Goal: Task Accomplishment & Management: Manage account settings

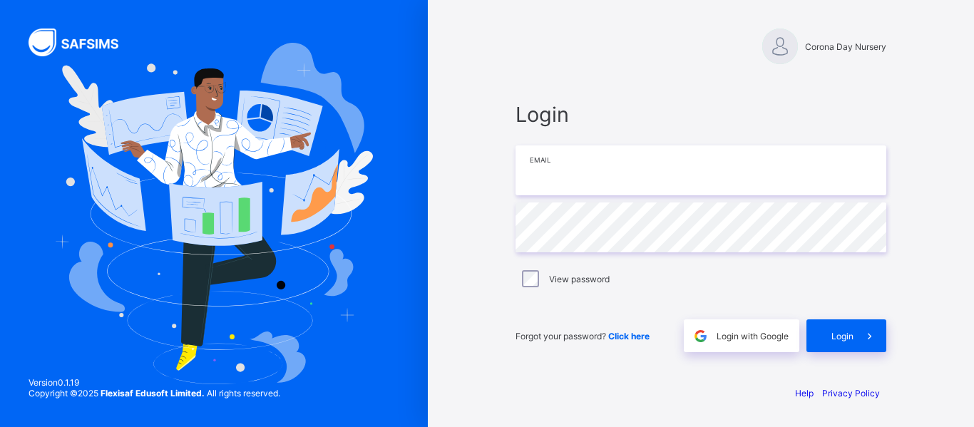
click at [594, 175] on input "email" at bounding box center [700, 170] width 371 height 50
type input "**********"
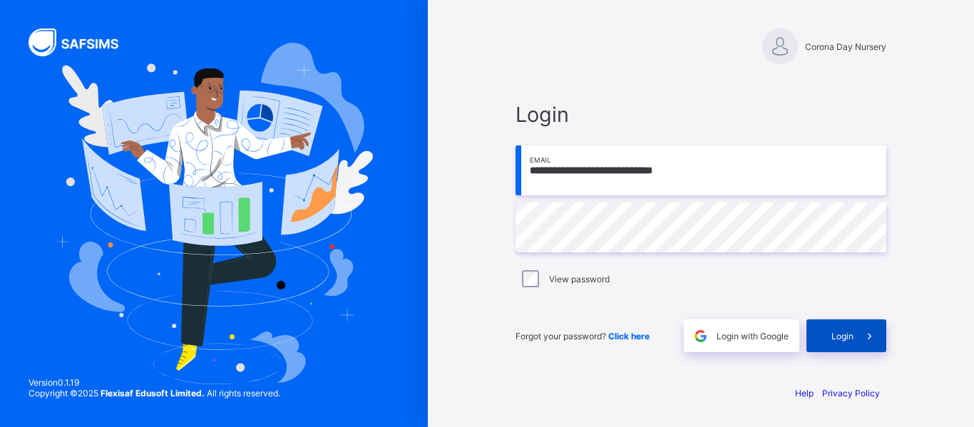
click at [846, 339] on span "Login" at bounding box center [842, 336] width 22 height 11
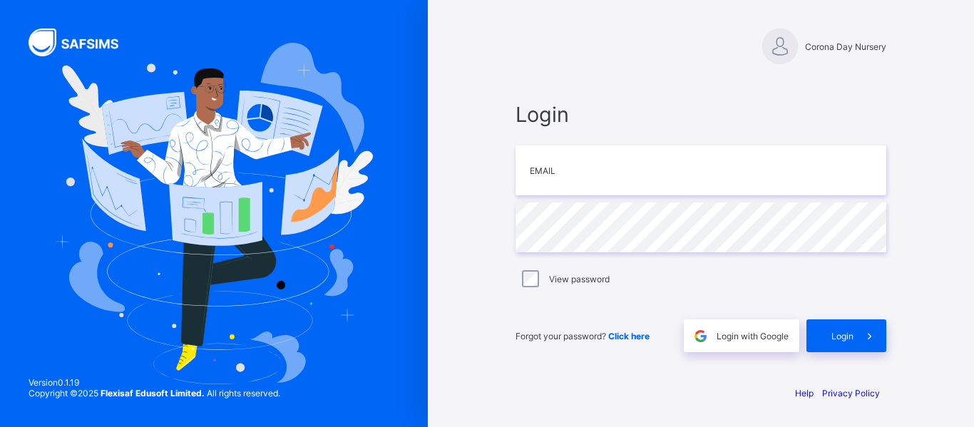
type input "**********"
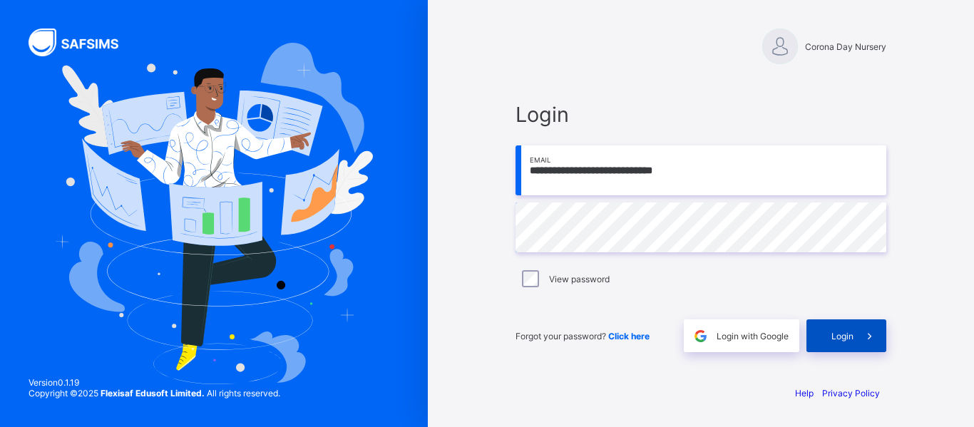
click at [851, 337] on span "Login" at bounding box center [842, 336] width 22 height 11
click at [708, 170] on input "**********" at bounding box center [700, 170] width 371 height 50
click at [528, 174] on input "**********" at bounding box center [700, 170] width 371 height 50
click at [635, 33] on div "Corona Day Nursery" at bounding box center [700, 47] width 371 height 36
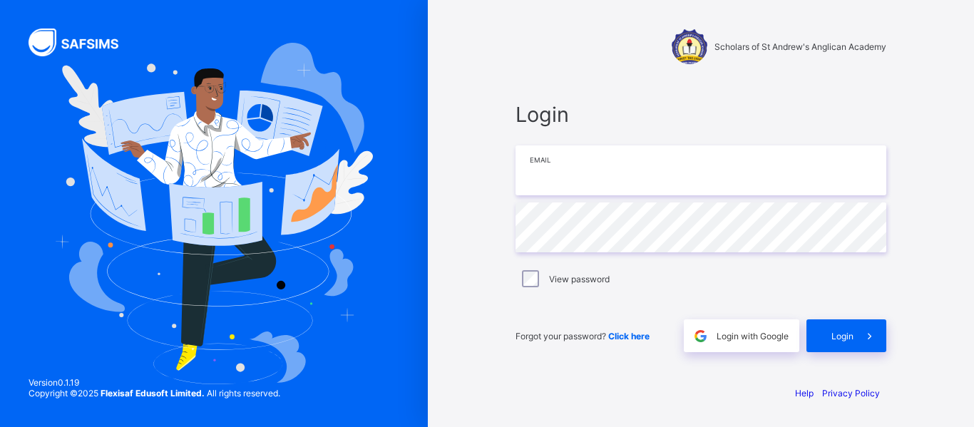
click at [610, 165] on input "email" at bounding box center [700, 170] width 371 height 50
type input "**********"
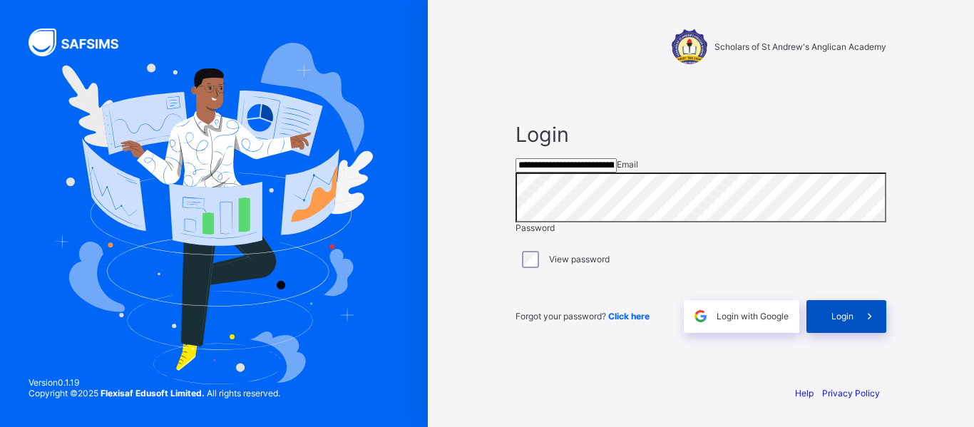
click at [838, 322] on span "Login" at bounding box center [842, 316] width 22 height 11
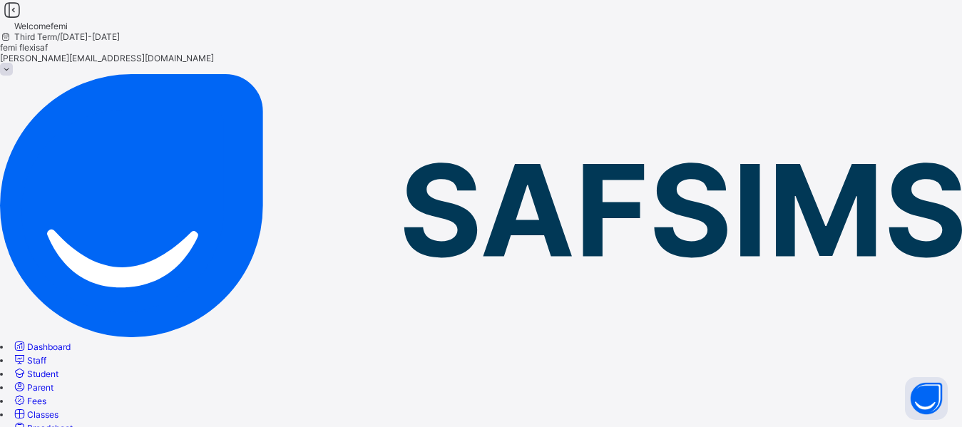
click at [73, 423] on span "Broadsheet" at bounding box center [50, 428] width 46 height 11
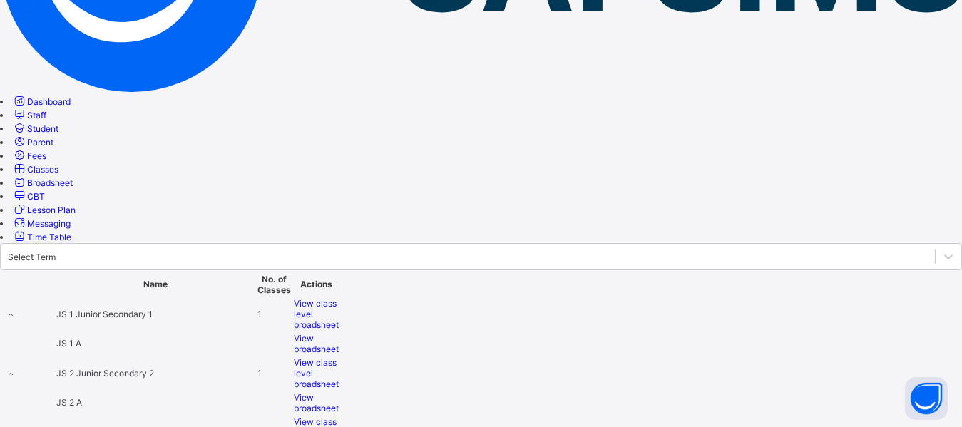
scroll to position [254, 0]
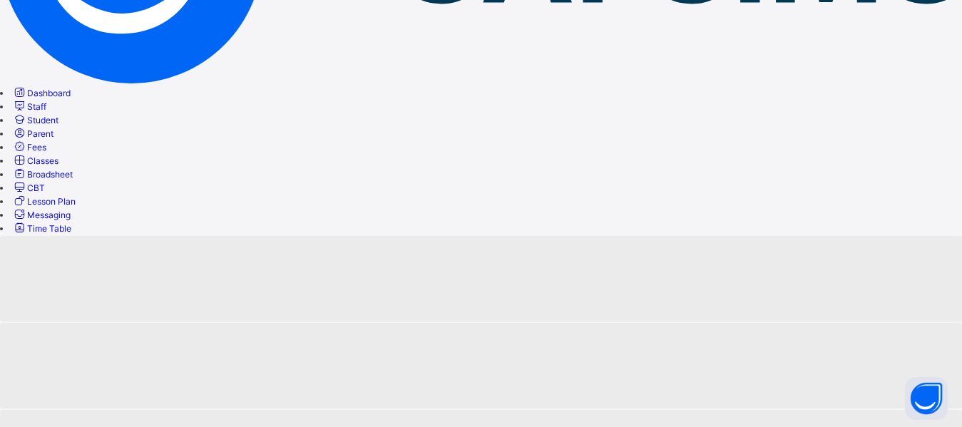
scroll to position [131, 0]
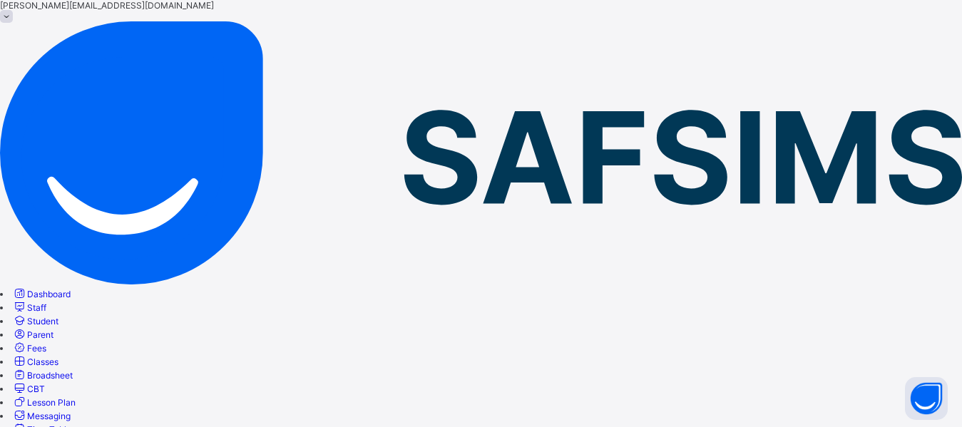
scroll to position [52, 0]
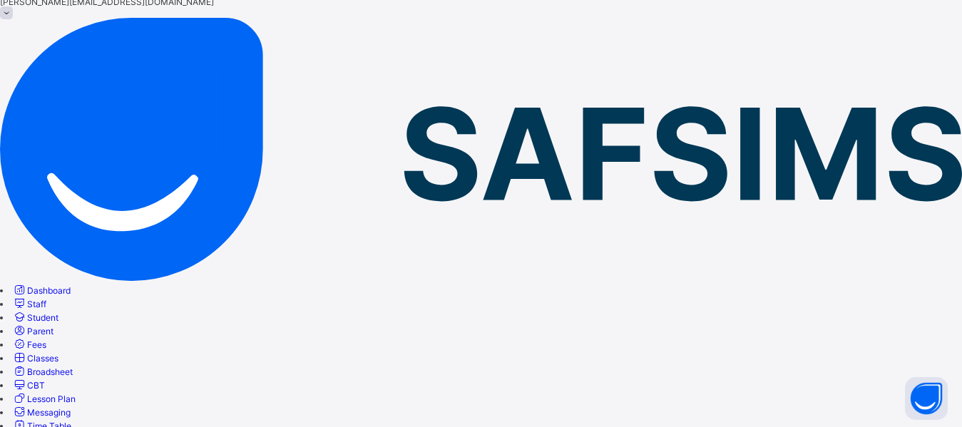
scroll to position [81, 0]
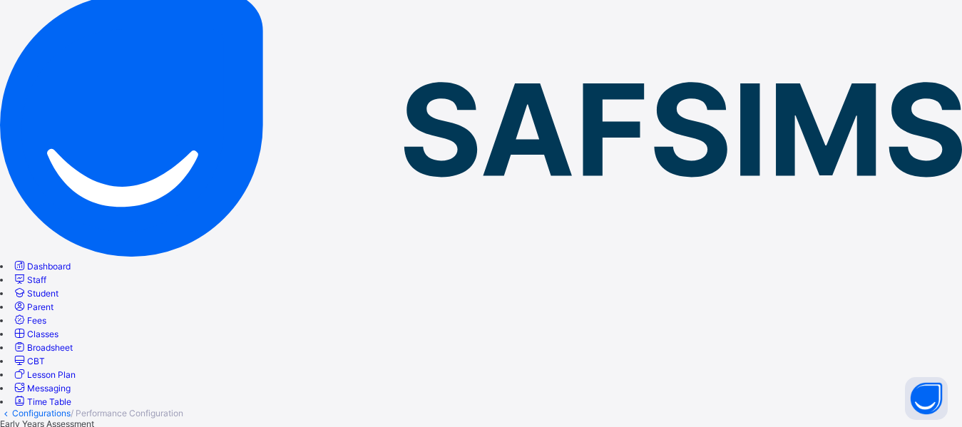
click at [329, 426] on div "Grading" at bounding box center [481, 434] width 962 height 11
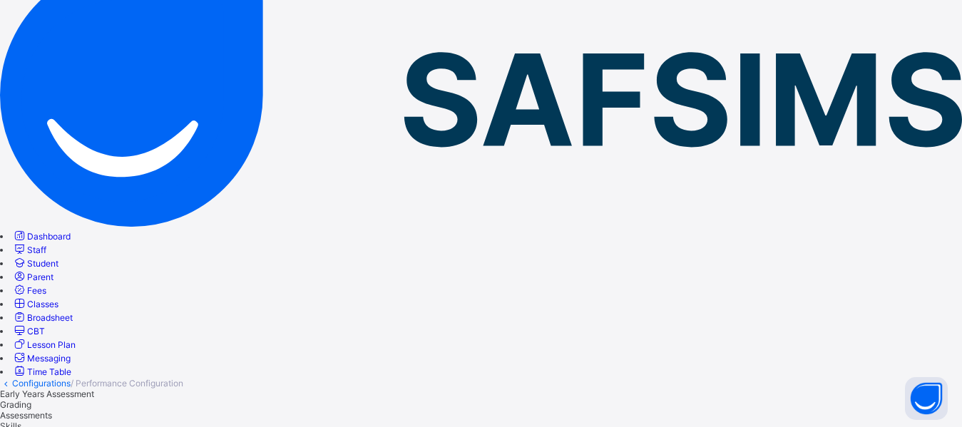
scroll to position [114, 0]
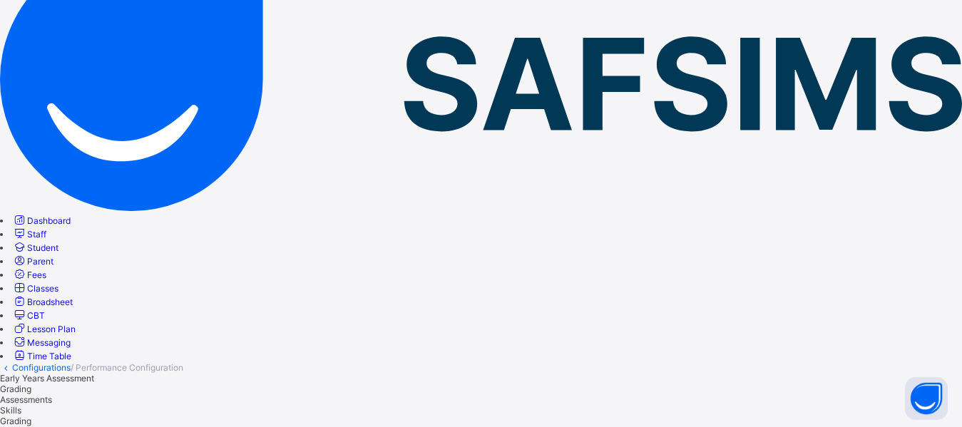
scroll to position [98, 0]
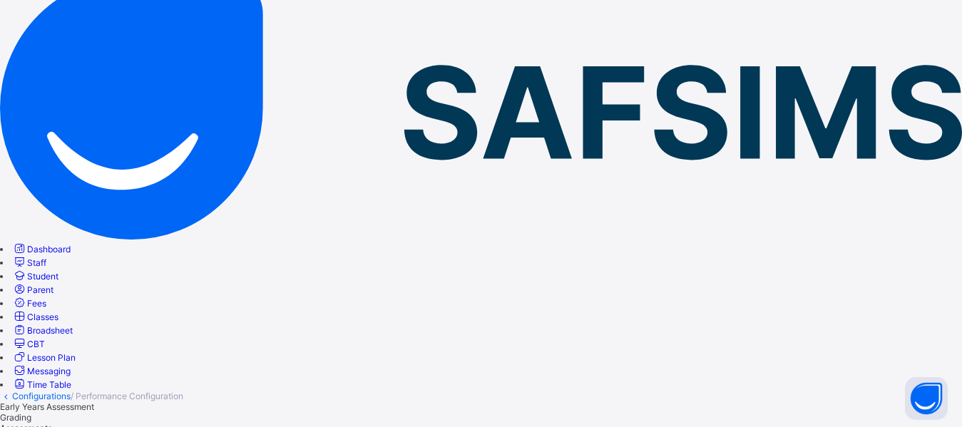
click at [52, 423] on span "Assessments" at bounding box center [26, 428] width 52 height 11
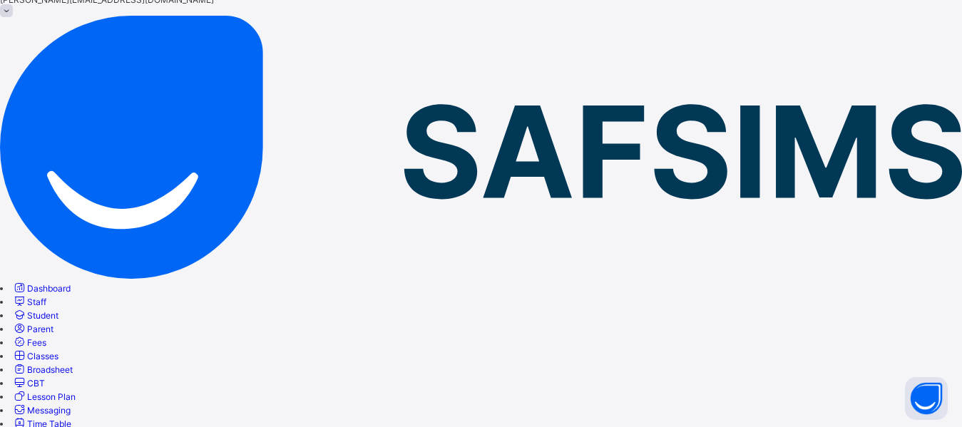
scroll to position [41, 0]
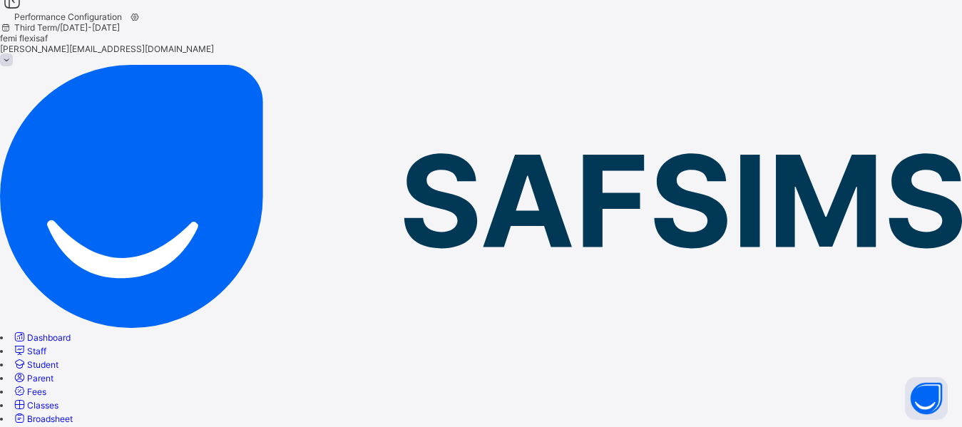
scroll to position [0, 0]
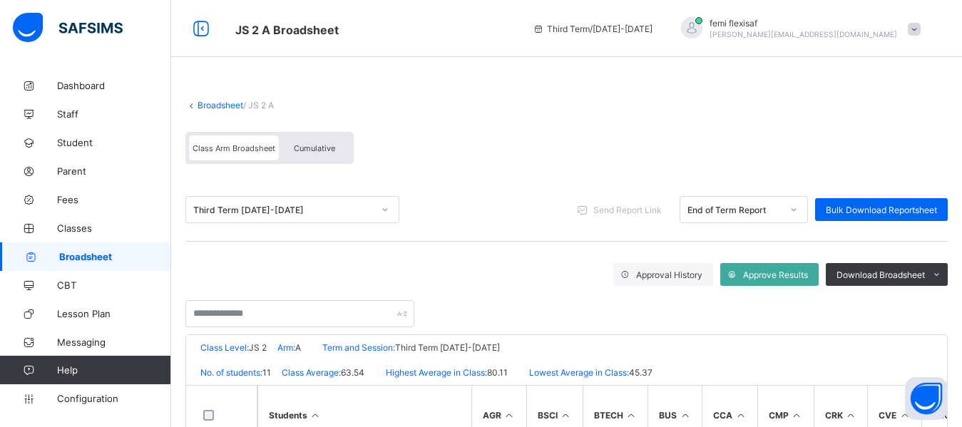
click at [722, 210] on div "End of Term Report" at bounding box center [734, 210] width 94 height 11
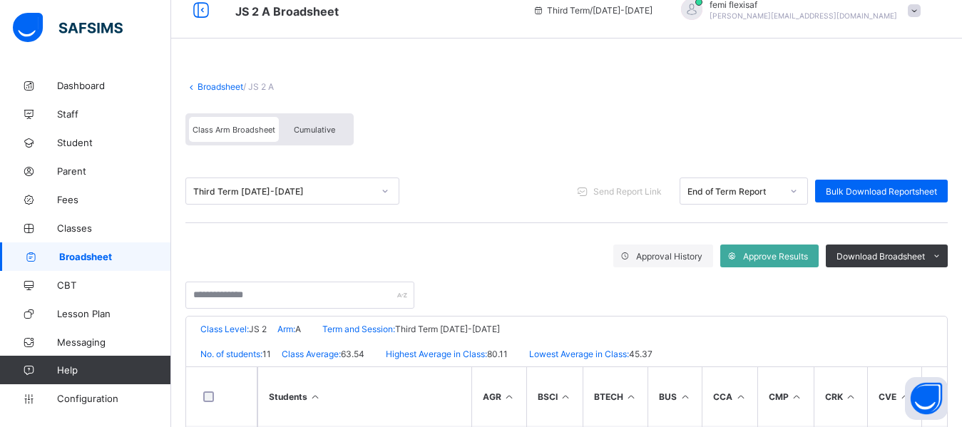
click at [507, 167] on div "Broadsheet / JS 2 A Class Arm Broadsheet Cumulative Third Term 2024-2025 Send R…" at bounding box center [566, 402] width 791 height 699
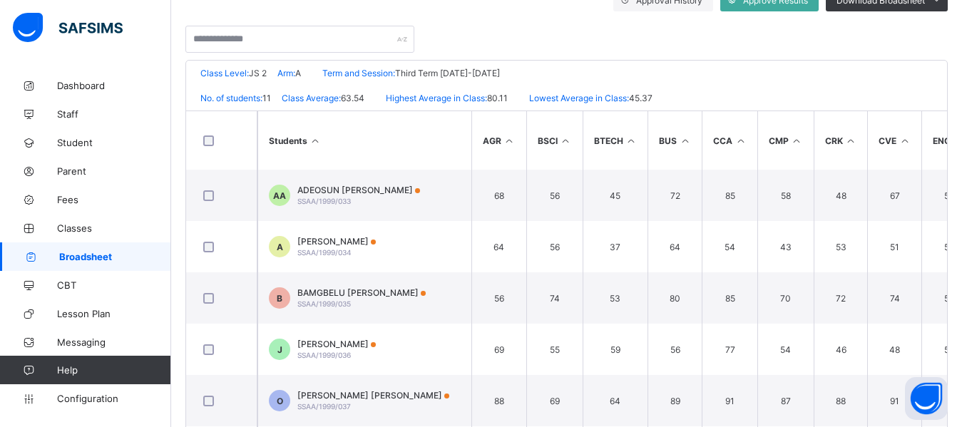
scroll to position [285, 0]
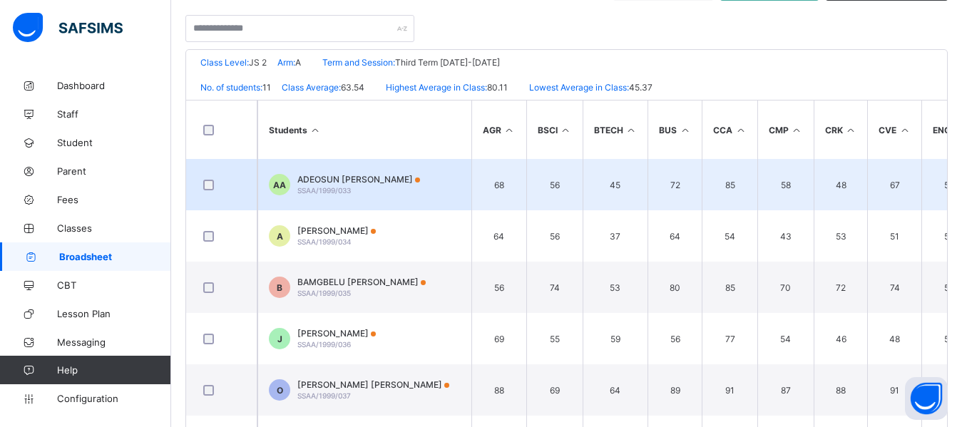
click at [366, 187] on div "ADEOSUN IMRAN ANJOLA SSAA/1999/033" at bounding box center [358, 184] width 123 height 21
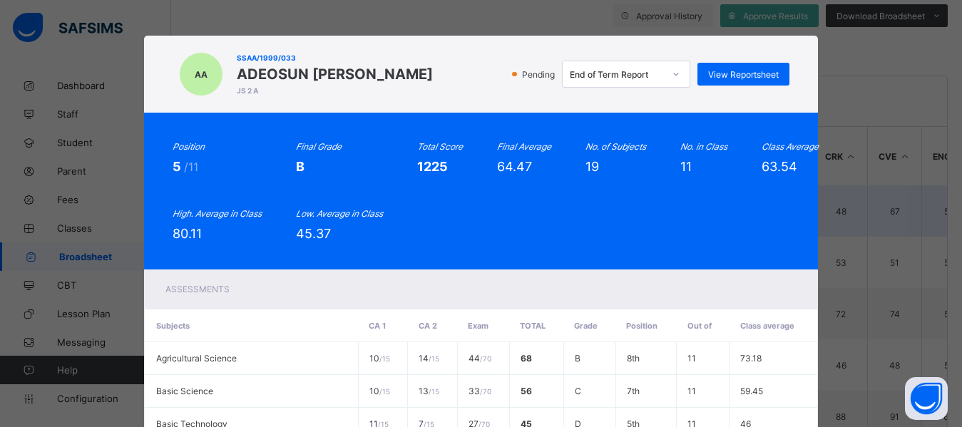
scroll to position [257, 0]
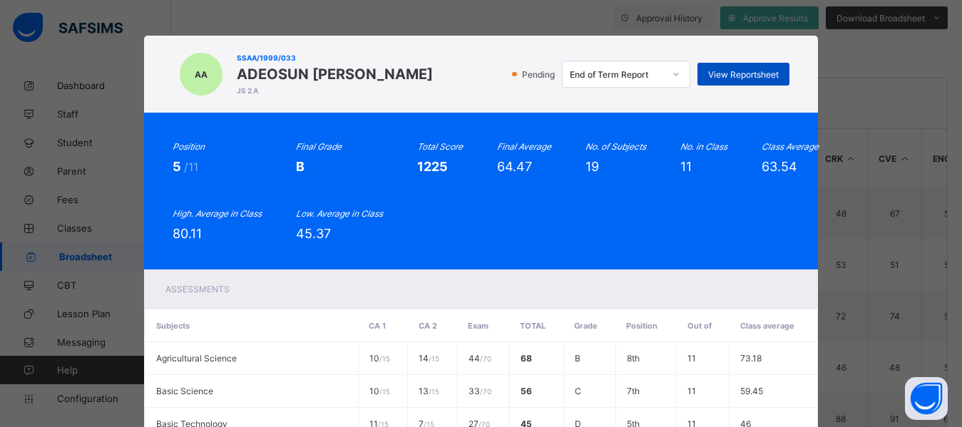
click at [742, 67] on div "View Reportsheet" at bounding box center [743, 74] width 92 height 23
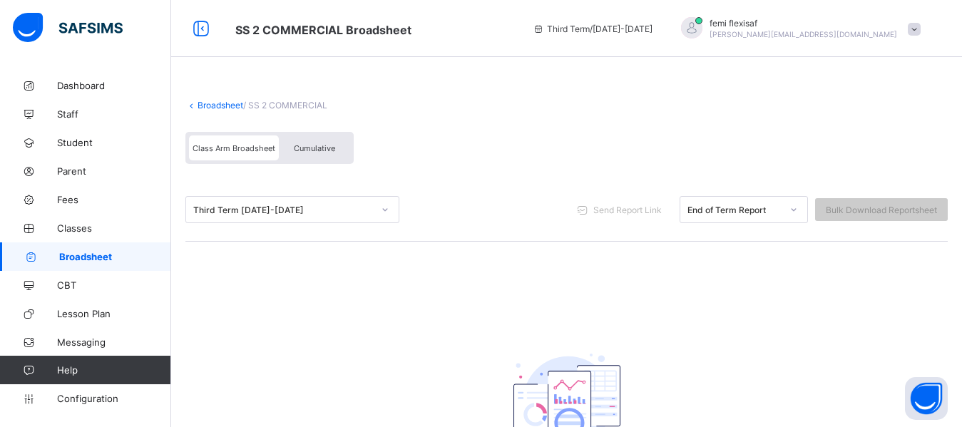
click at [218, 104] on link "Broadsheet" at bounding box center [220, 105] width 46 height 11
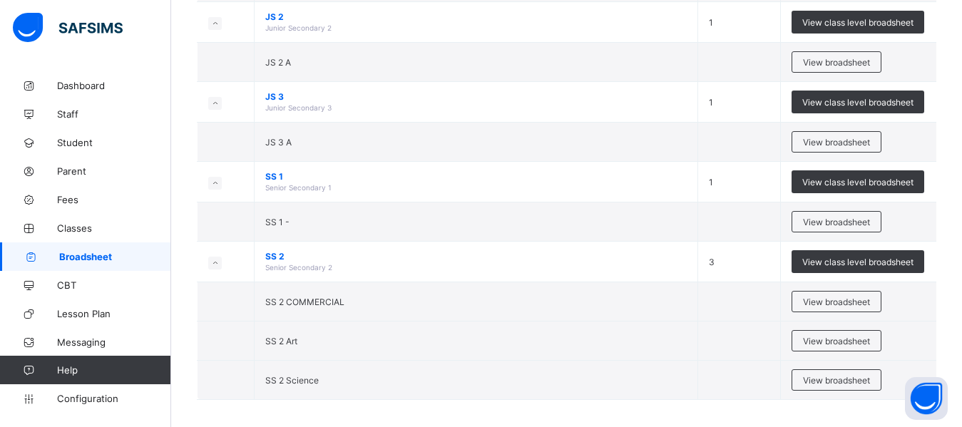
scroll to position [254, 0]
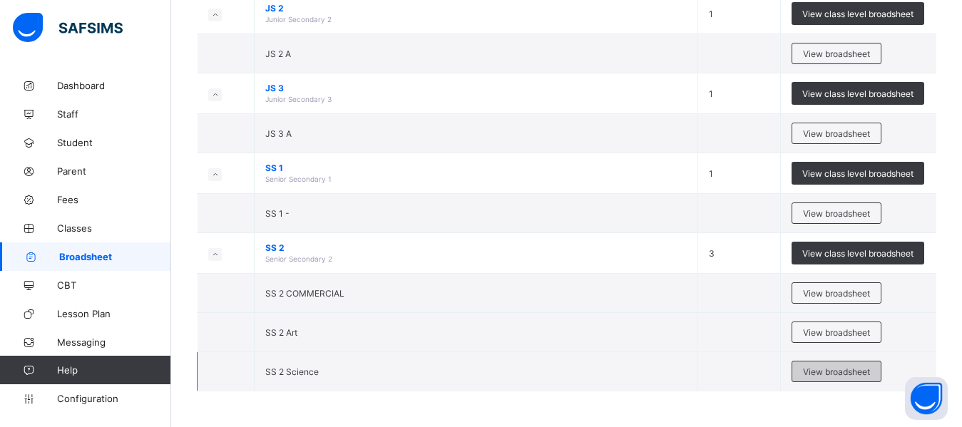
click at [840, 375] on span "View broadsheet" at bounding box center [836, 371] width 67 height 11
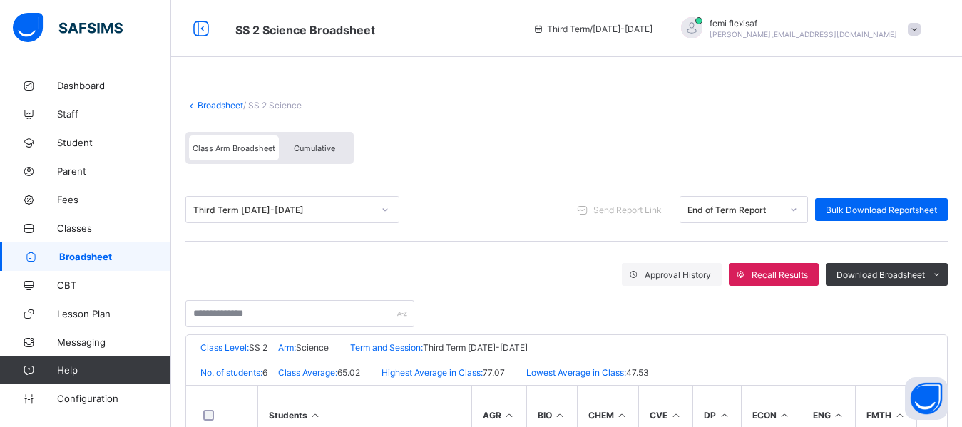
click at [486, 123] on div "Broadsheet / SS 2 Science Class Arm Broadsheet Cumulative" at bounding box center [566, 132] width 762 height 93
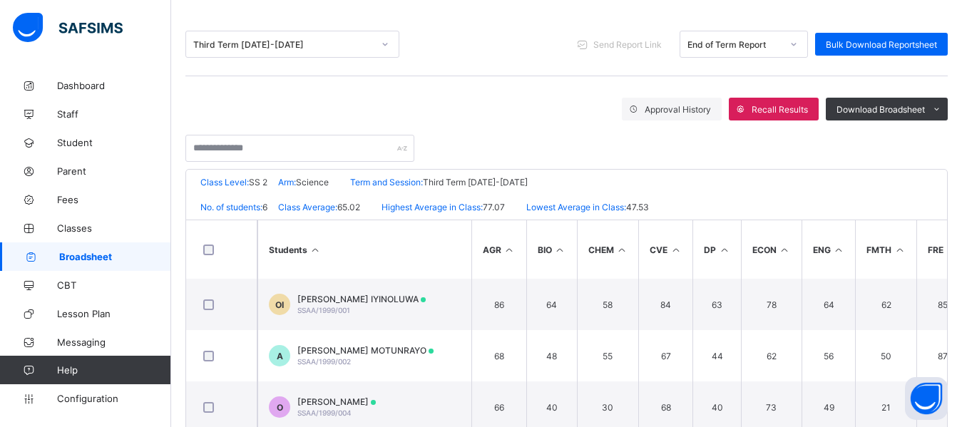
scroll to position [171, 0]
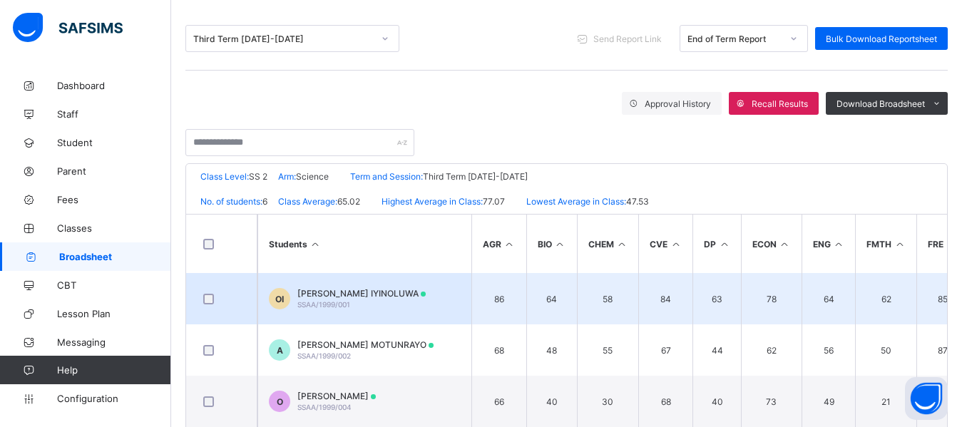
click at [356, 300] on div "OLALEKAN-JAMES OLUWASIKEMI IYINOLUWA SSAA/1999/001" at bounding box center [361, 298] width 128 height 21
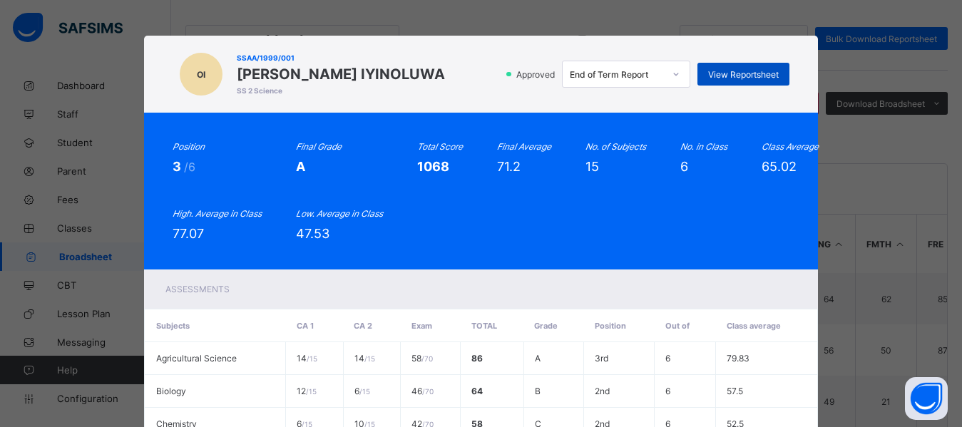
click at [741, 80] on span "View Reportsheet" at bounding box center [743, 74] width 71 height 11
click at [727, 80] on span "View Reportsheet" at bounding box center [743, 74] width 71 height 11
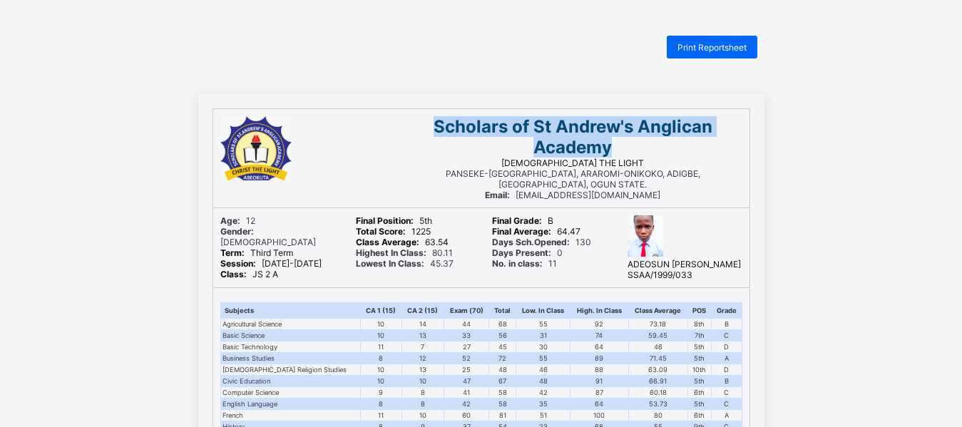
drag, startPoint x: 443, startPoint y: 125, endPoint x: 615, endPoint y: 141, distance: 172.6
click at [615, 141] on span "Scholars of St Andrew's Anglican Academy" at bounding box center [572, 136] width 279 height 41
copy span "Scholars of St Andrew's Anglican Academy"
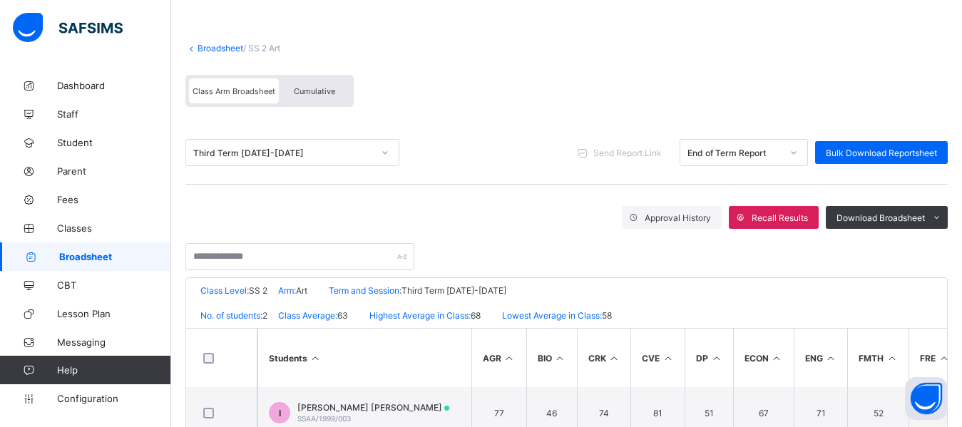
scroll to position [57, 0]
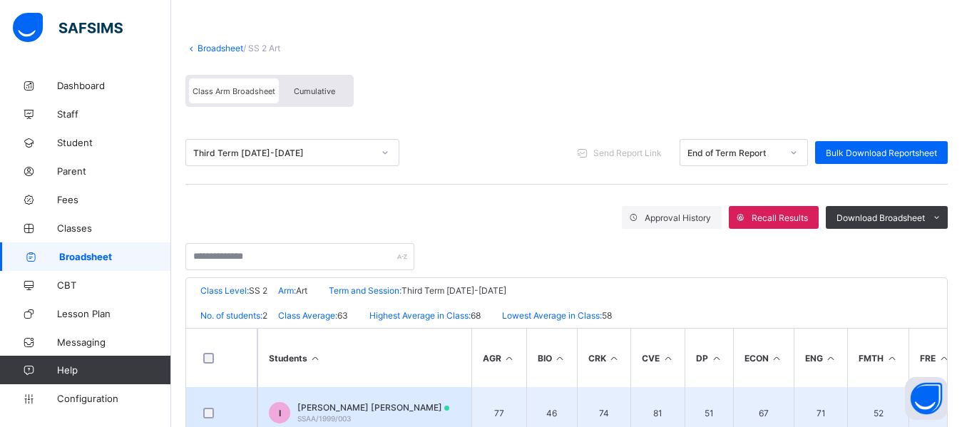
click at [356, 409] on span "[PERSON_NAME] [PERSON_NAME]" at bounding box center [373, 407] width 152 height 11
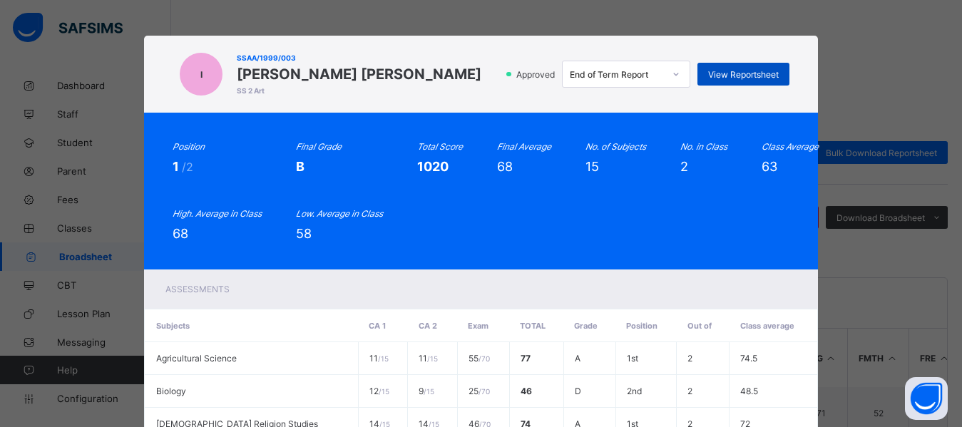
click at [744, 73] on span "View Reportsheet" at bounding box center [743, 74] width 71 height 11
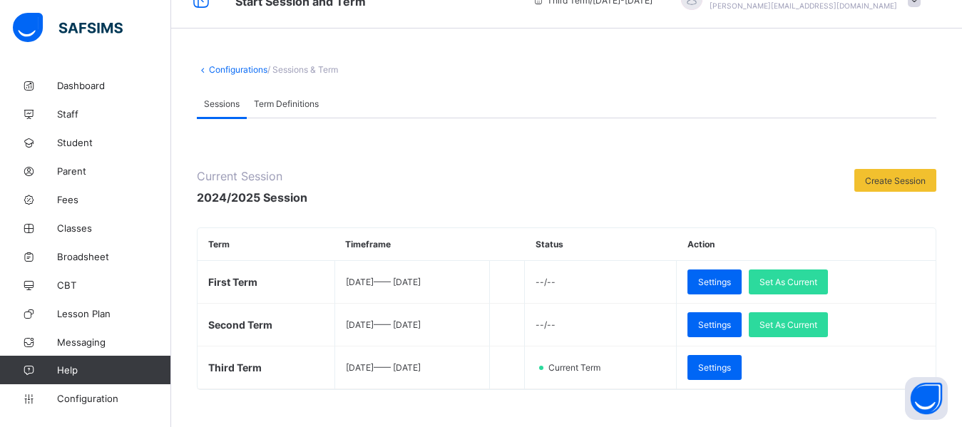
scroll to position [57, 0]
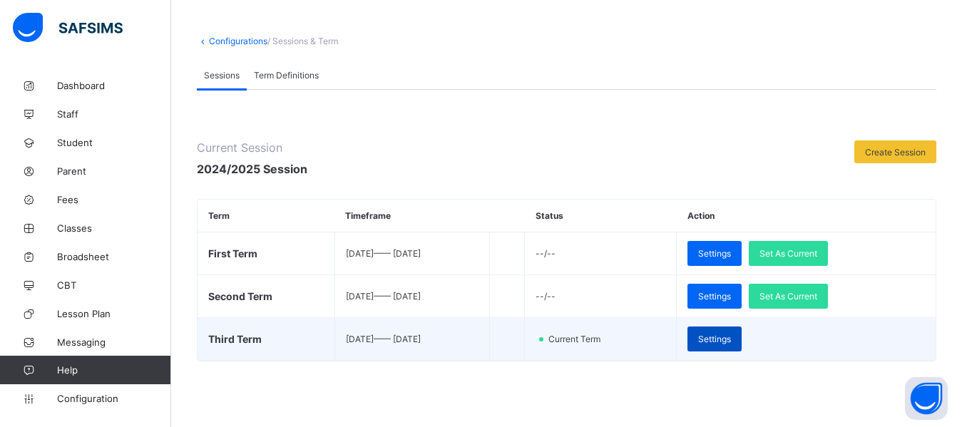
click at [731, 342] on span "Settings" at bounding box center [714, 339] width 33 height 11
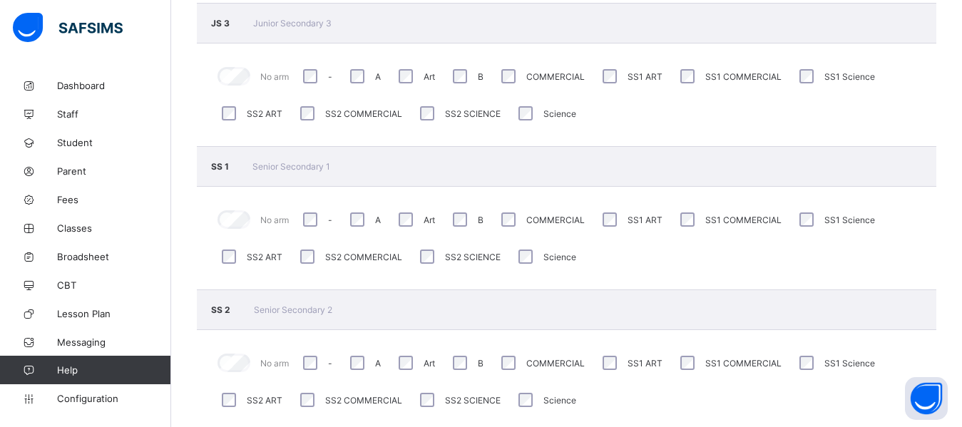
scroll to position [645, 0]
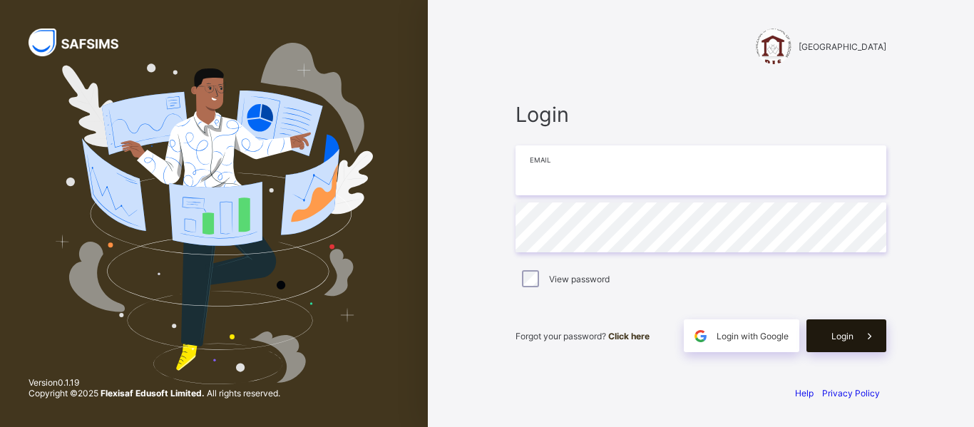
type input "**********"
click at [841, 332] on span "Login" at bounding box center [842, 336] width 22 height 11
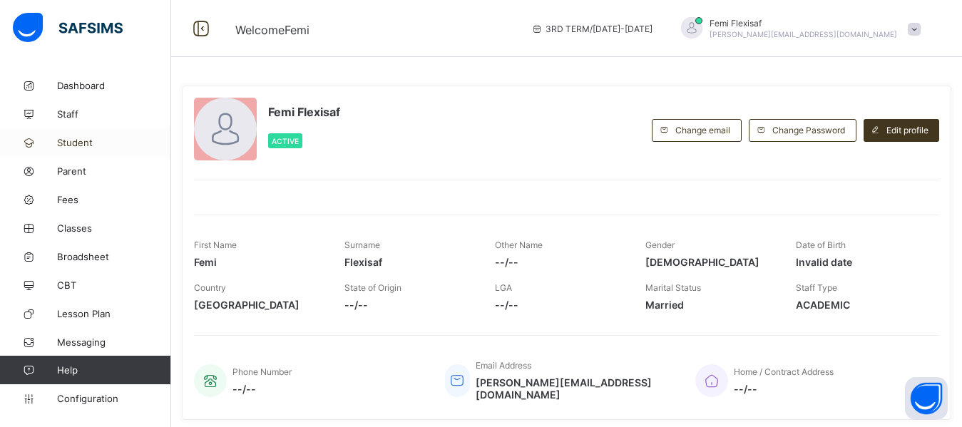
click at [71, 143] on span "Student" at bounding box center [114, 142] width 114 height 11
